Goal: Book appointment/travel/reservation

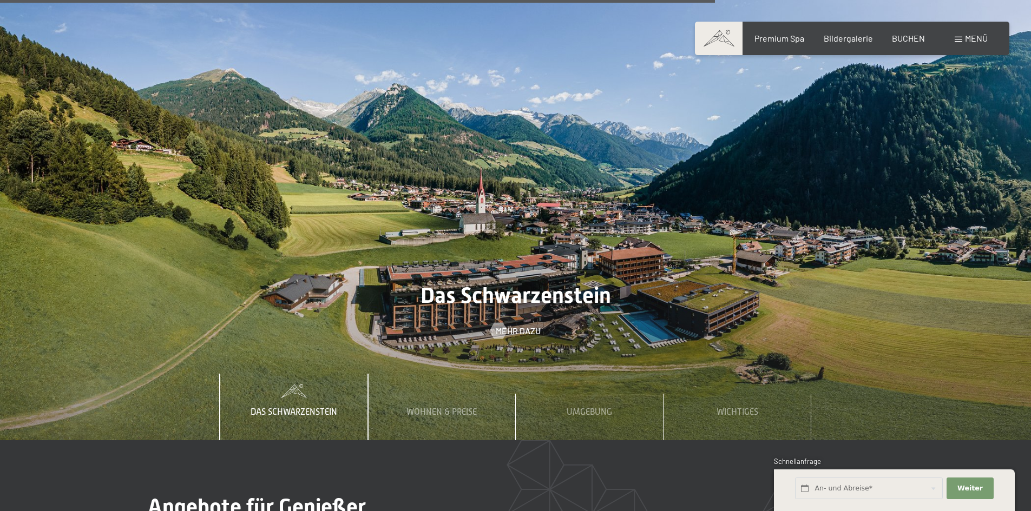
scroll to position [3787, 0]
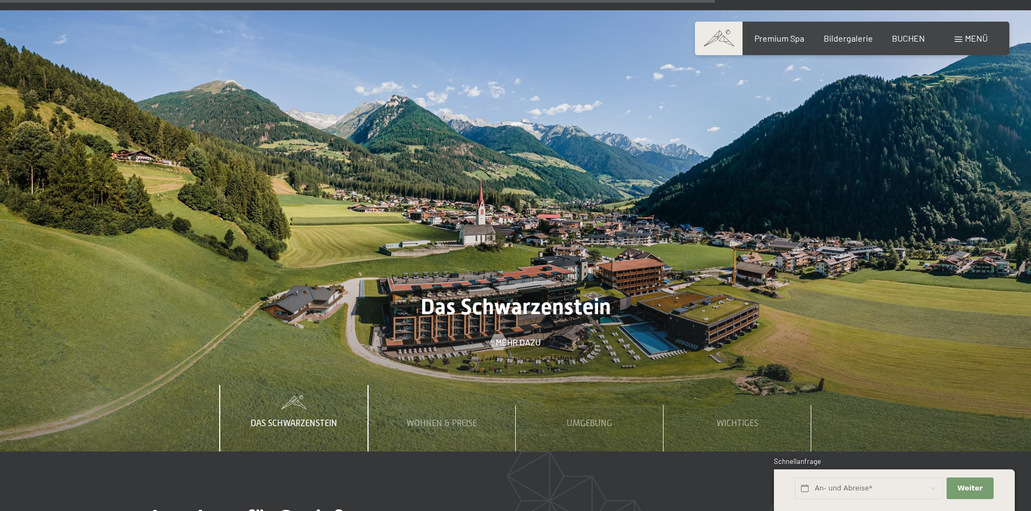
click at [398, 385] on div "Wohnen & Preise" at bounding box center [441, 418] width 87 height 66
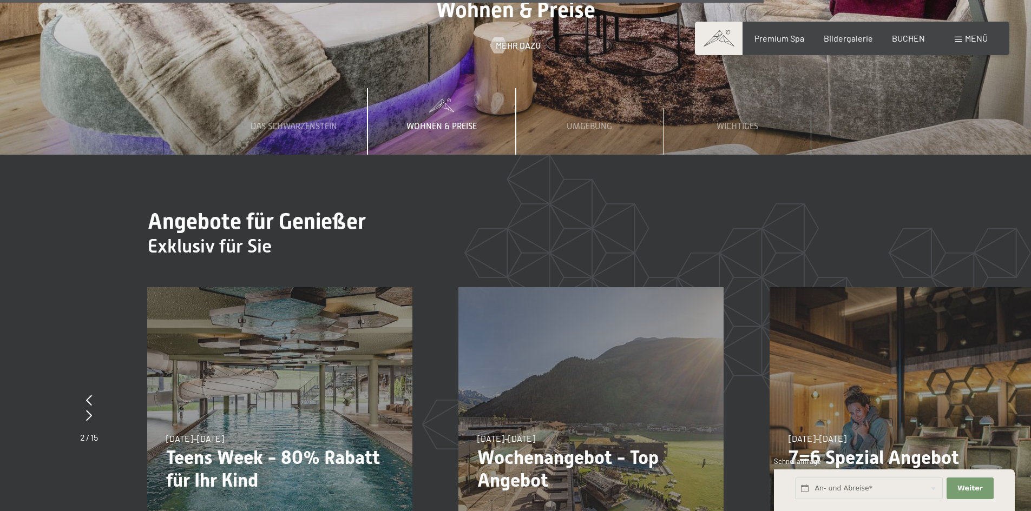
scroll to position [4166, 0]
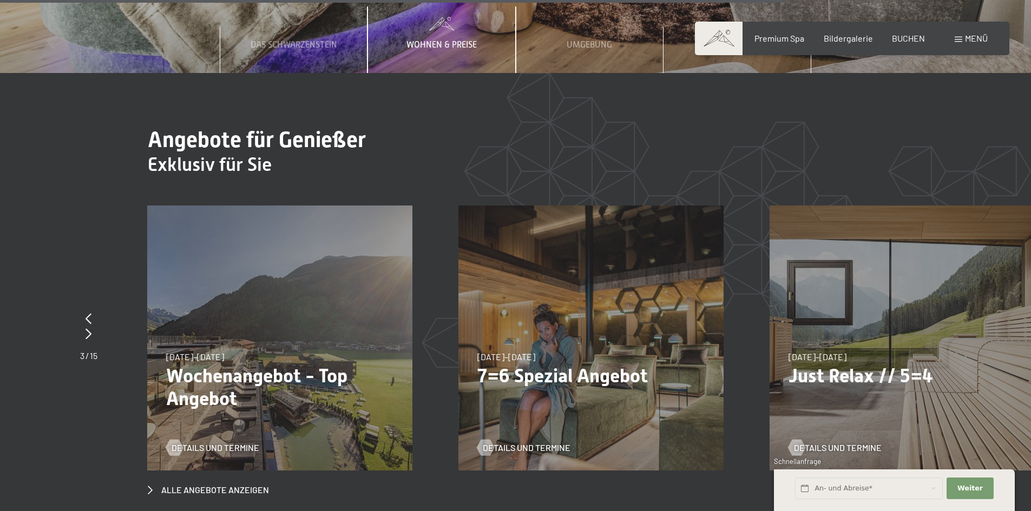
click at [289, 336] on div "01.10.2025–12.04.2026 14.05.2026–01.03.2027 01.10.2025–12.04.2026 Wochenangebot…" at bounding box center [279, 338] width 265 height 265
click at [290, 365] on p "Wochenangebot - Top Angebot" at bounding box center [279, 387] width 227 height 45
click at [193, 442] on span "Details und Termine" at bounding box center [226, 448] width 88 height 12
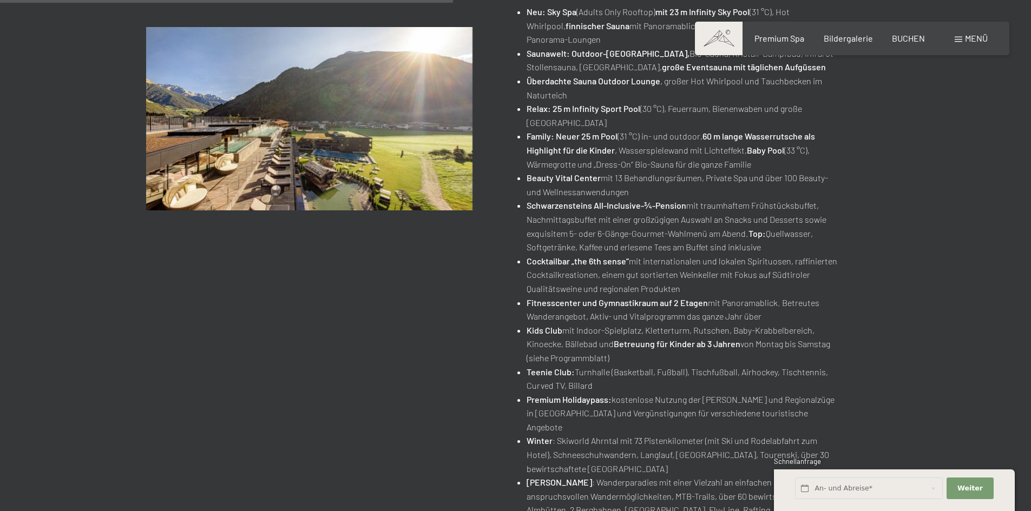
scroll to position [541, 0]
